Goal: Transaction & Acquisition: Purchase product/service

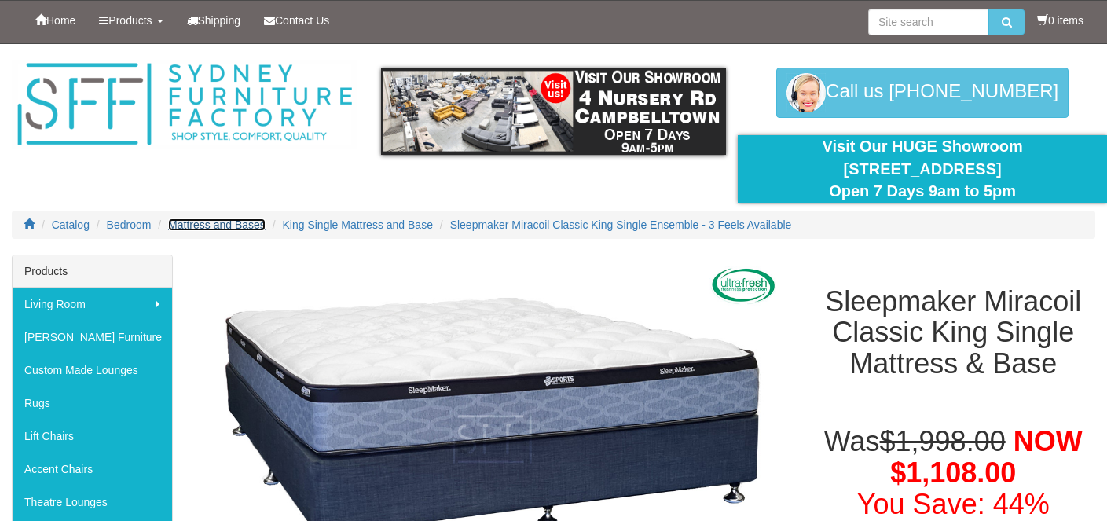
click at [211, 231] on span "Mattress and Bases" at bounding box center [216, 224] width 97 height 13
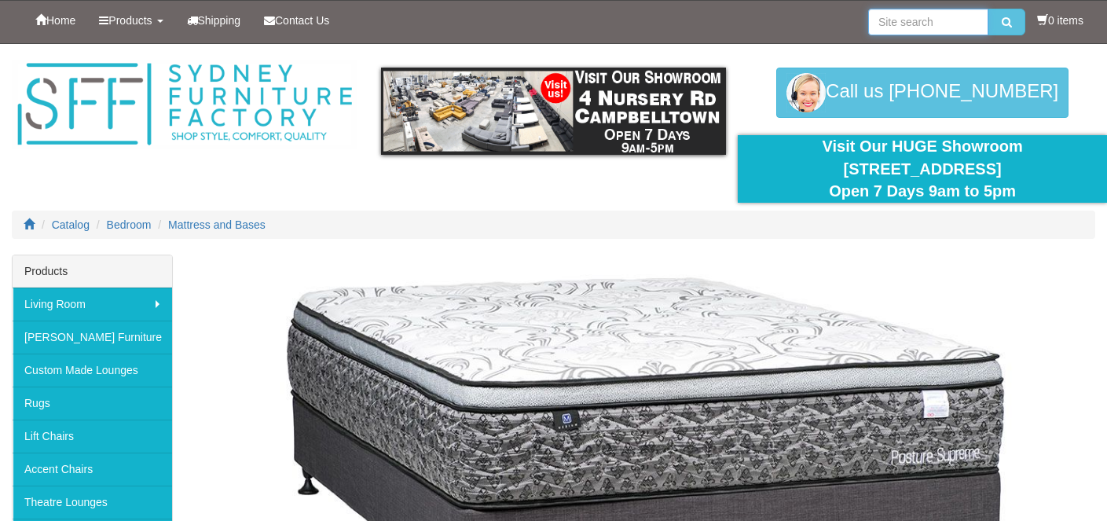
click at [909, 19] on input "search" at bounding box center [928, 22] width 120 height 27
type input "sleepmaker nova"
click at [988, 9] on button "submit" at bounding box center [1006, 22] width 37 height 27
